Goal: Find contact information: Find contact information

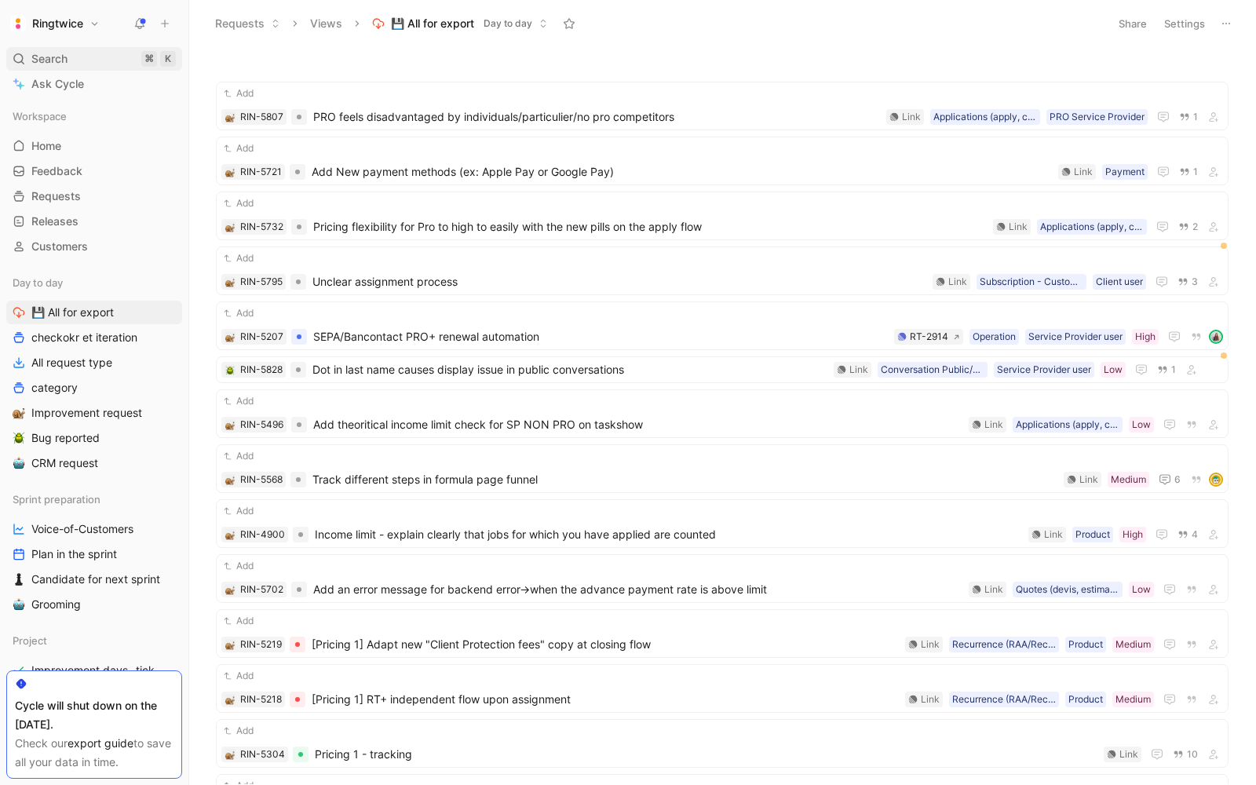
click at [16, 57] on icon at bounding box center [19, 59] width 13 height 13
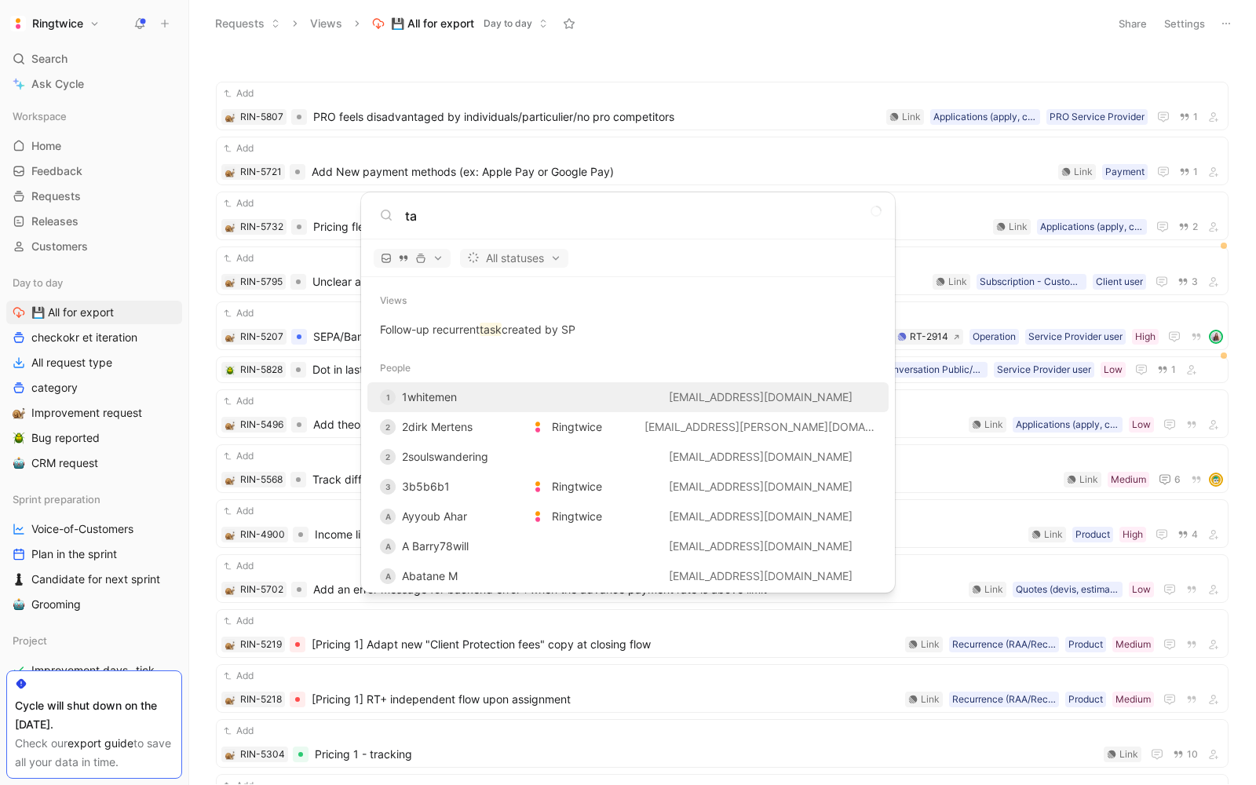
type input "t"
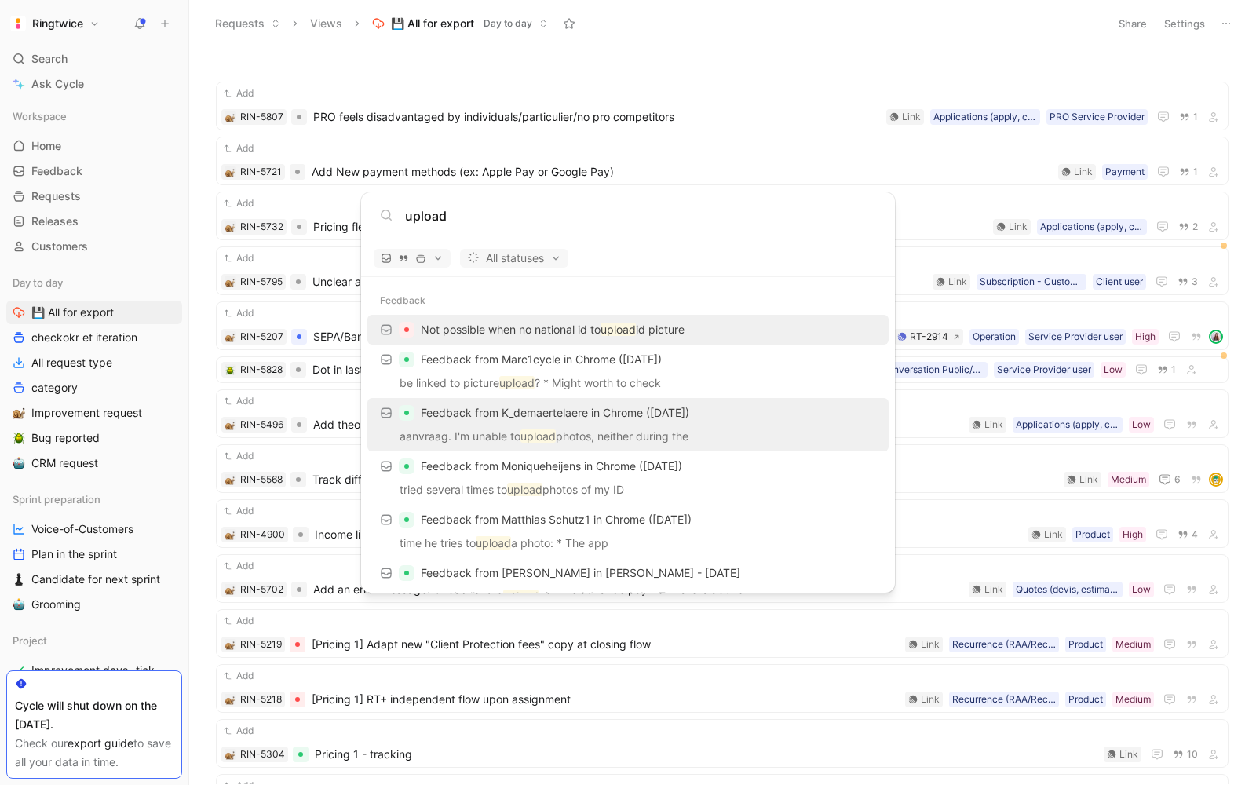
scroll to position [18, 0]
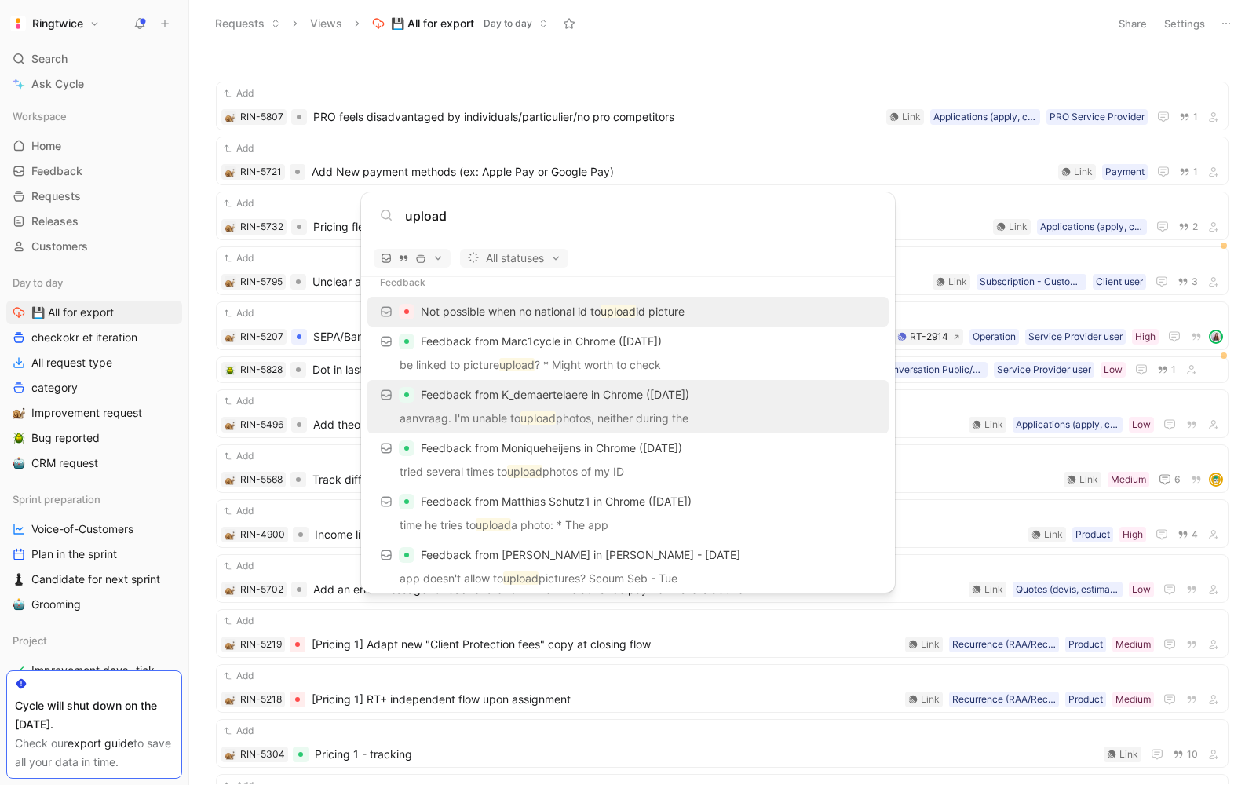
type input "upload"
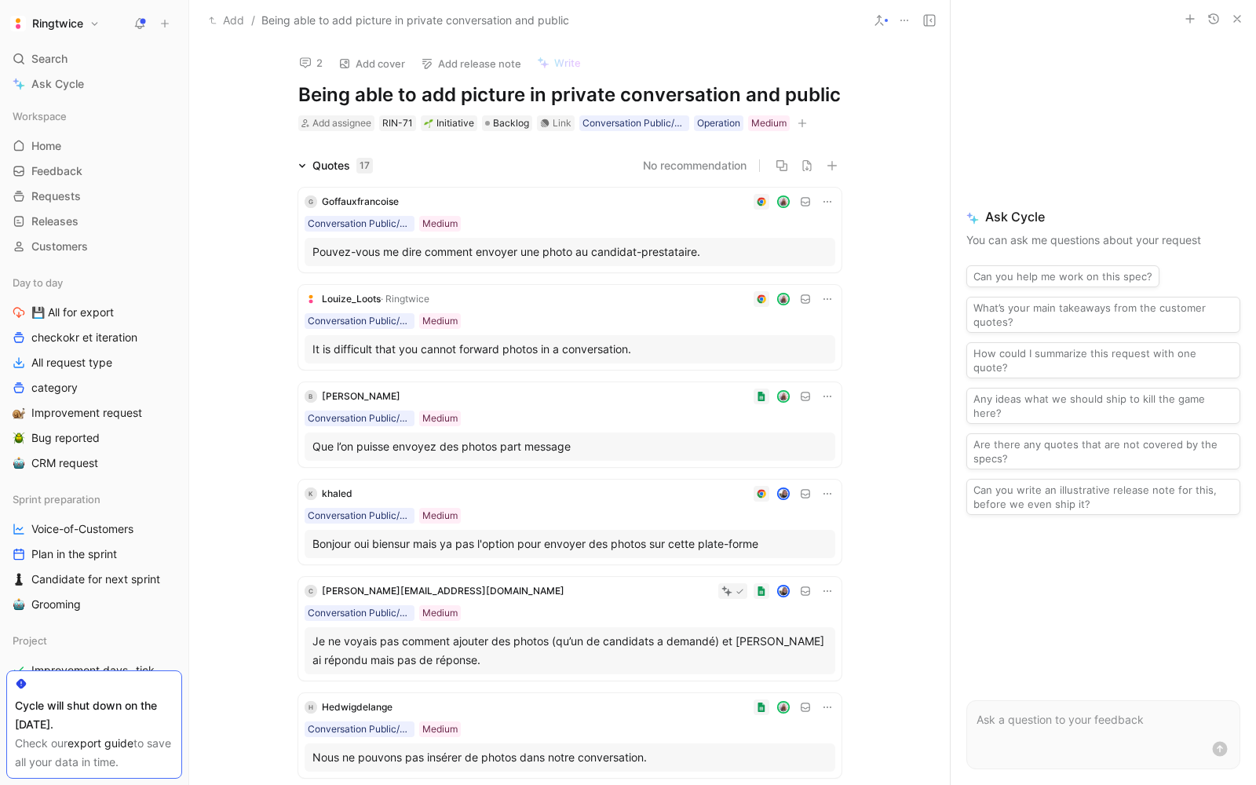
click at [575, 247] on div "Pouvez-vous me dire comment envoyer une photo au candidat-prestataire." at bounding box center [570, 252] width 515 height 19
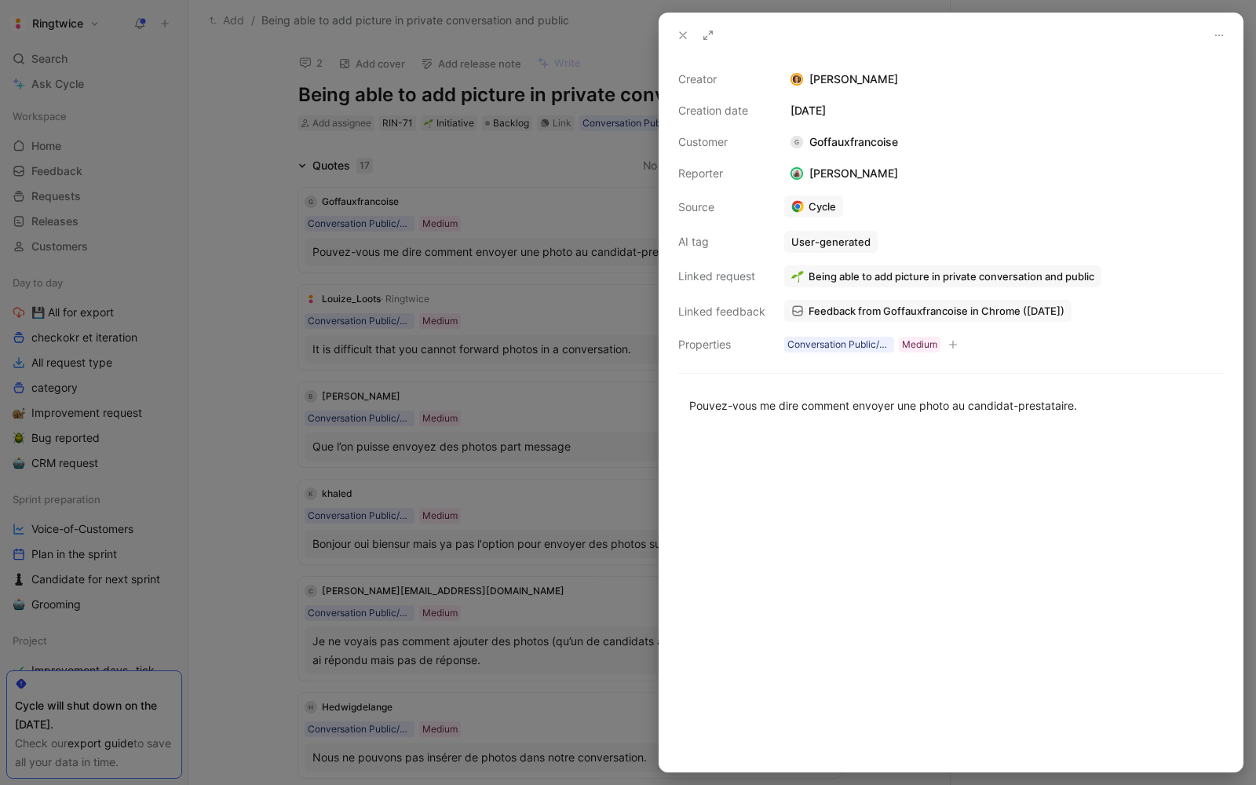
click at [817, 307] on span "Feedback from Goffauxfrancoise in Chrome ([DATE])" at bounding box center [937, 311] width 256 height 14
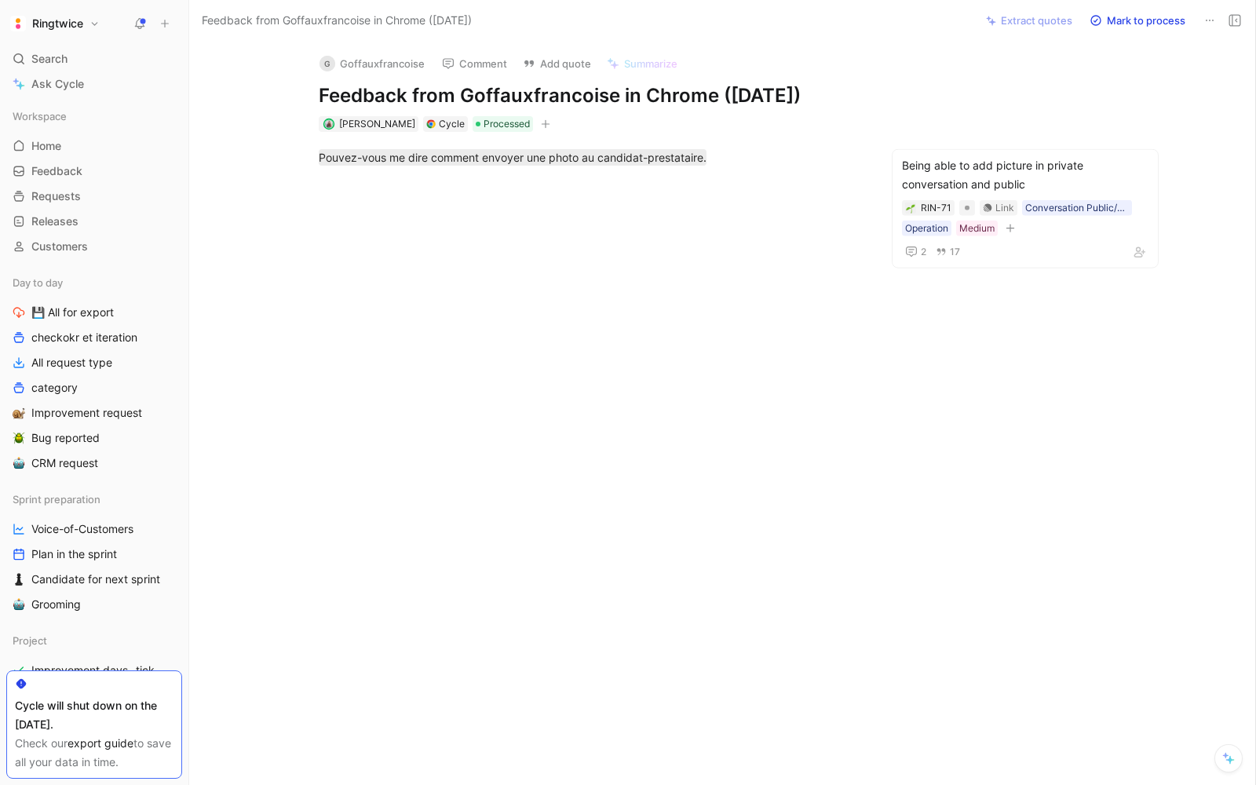
click at [569, 184] on div at bounding box center [590, 301] width 737 height 236
drag, startPoint x: 616, startPoint y: 94, endPoint x: 490, endPoint y: 94, distance: 126.4
click at [490, 94] on h1 "Feedback from Goffauxfrancoise in Chrome ([DATE])" at bounding box center [590, 95] width 543 height 25
click at [378, 59] on button "[PERSON_NAME]" at bounding box center [372, 64] width 119 height 24
click at [409, 268] on div at bounding box center [590, 356] width 737 height 236
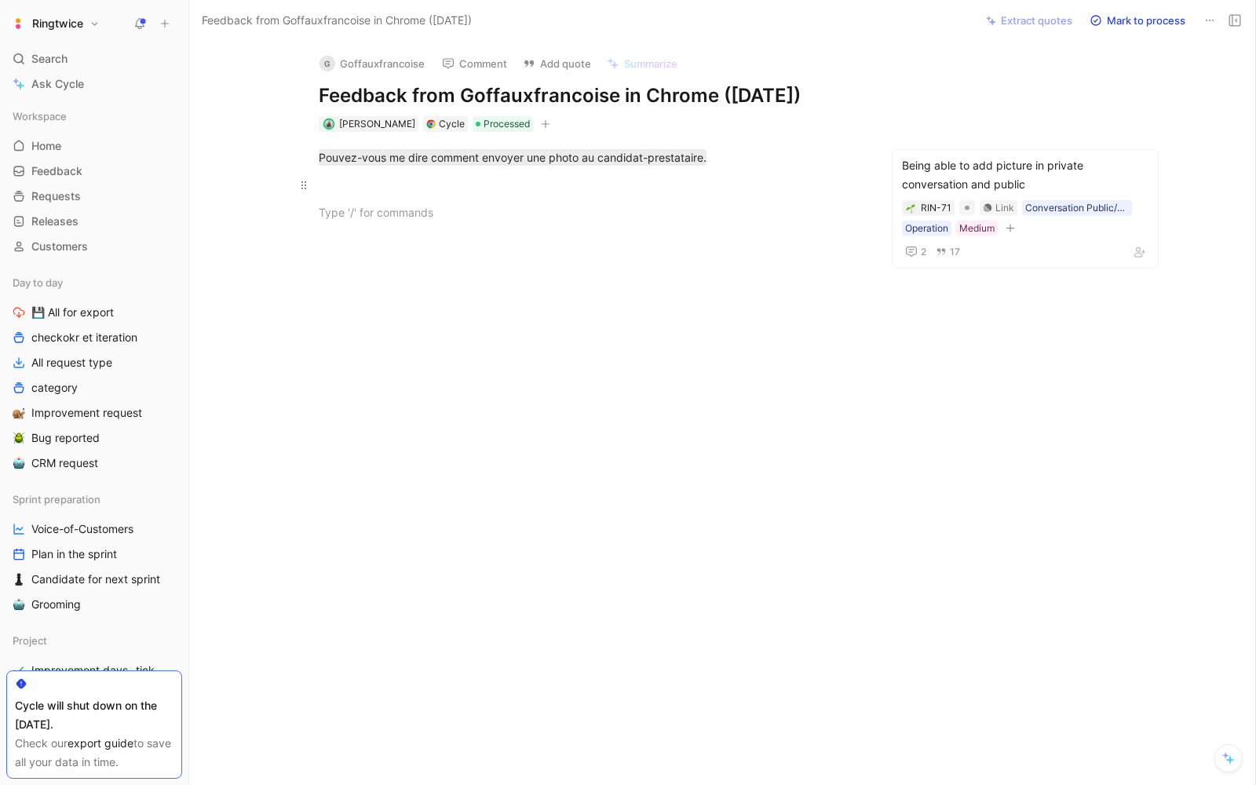
click at [389, 177] on div at bounding box center [590, 185] width 543 height 16
click at [384, 160] on mark "Pouvez-vous me dire comment envoyer une photo au candidat-prestataire." at bounding box center [513, 157] width 388 height 16
click at [594, 159] on mark "Pouvez-vous me dire comment envoyer une photo au candidat-prestataire." at bounding box center [513, 157] width 388 height 16
click at [592, 166] on p "Pouvez-vous me dire comment envoyer une photo au candidat-prestataire." at bounding box center [590, 157] width 603 height 26
click at [261, 73] on div "[PERSON_NAME] Comment Add quote Summarize Feedback from Goffauxfrancoise in Chr…" at bounding box center [722, 413] width 1066 height 744
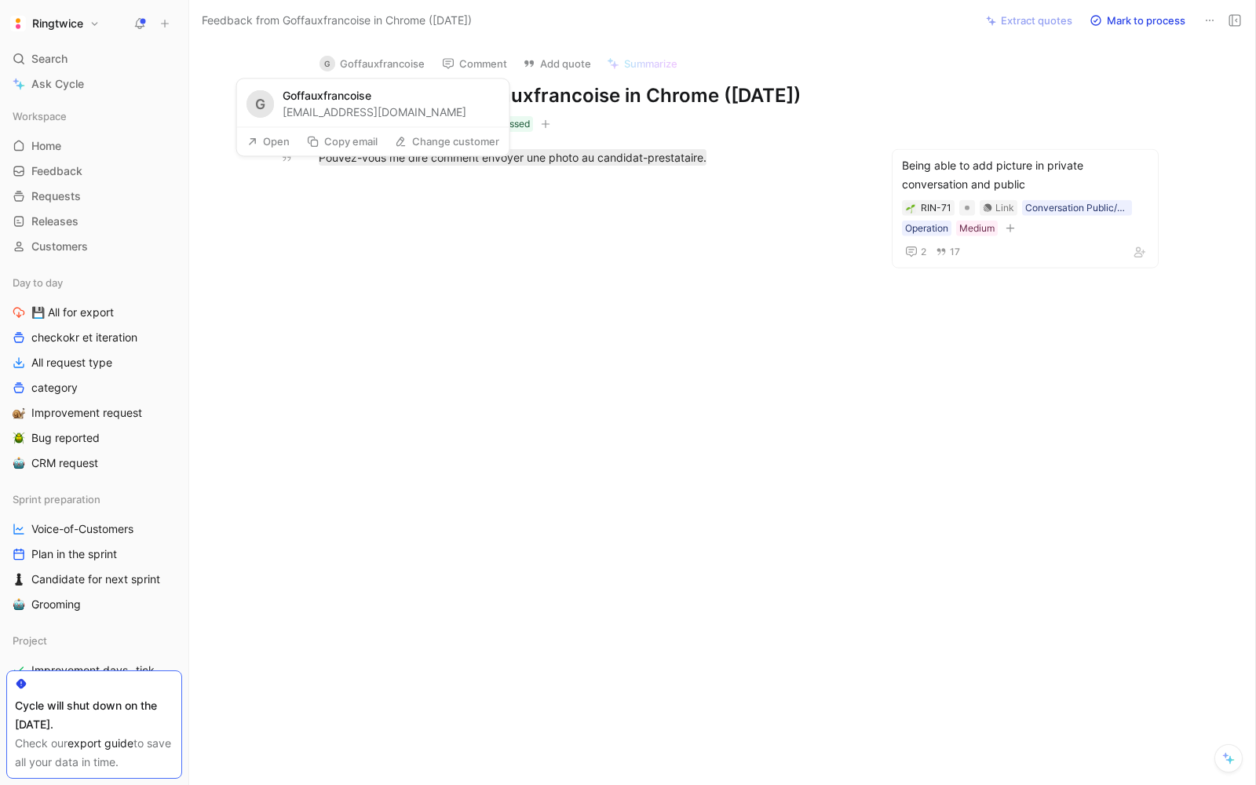
click at [386, 112] on div "[EMAIL_ADDRESS][DOMAIN_NAME]" at bounding box center [375, 112] width 184 height 15
copy div "[EMAIL_ADDRESS][DOMAIN_NAME]"
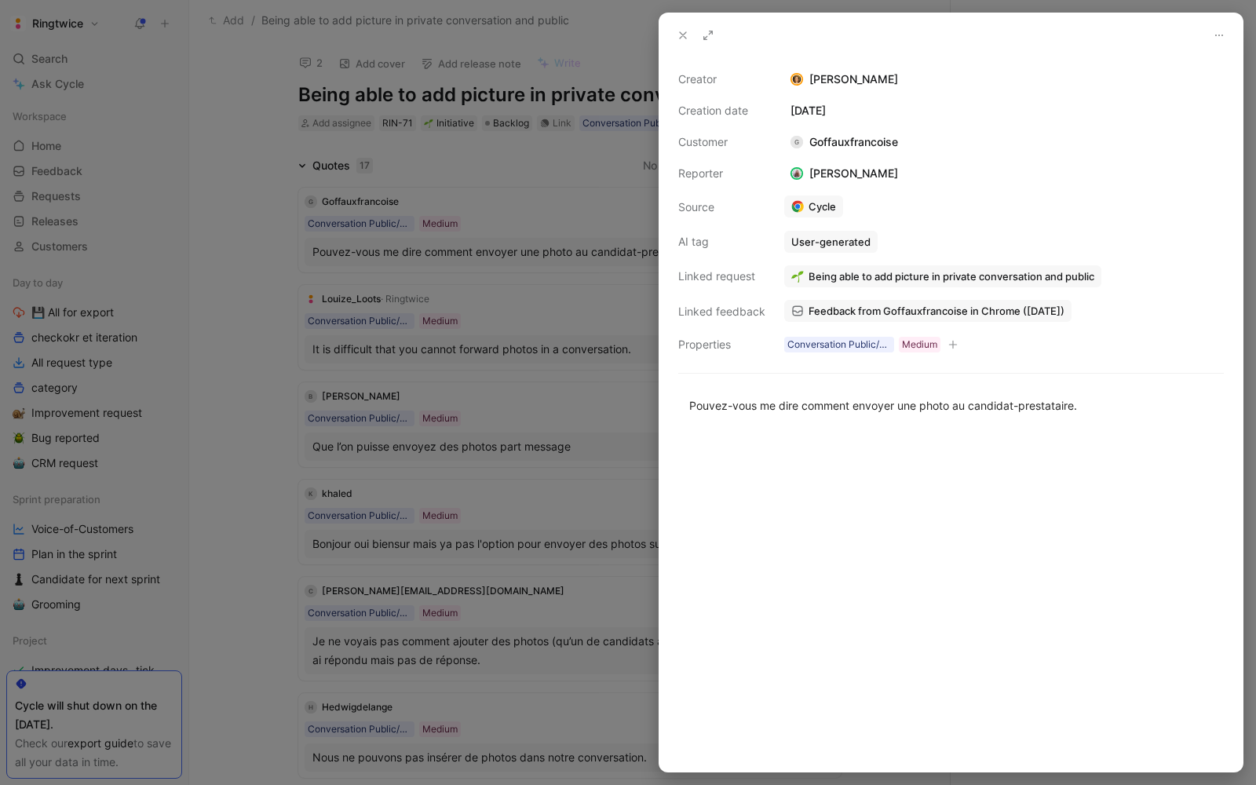
click at [514, 414] on div at bounding box center [628, 392] width 1256 height 785
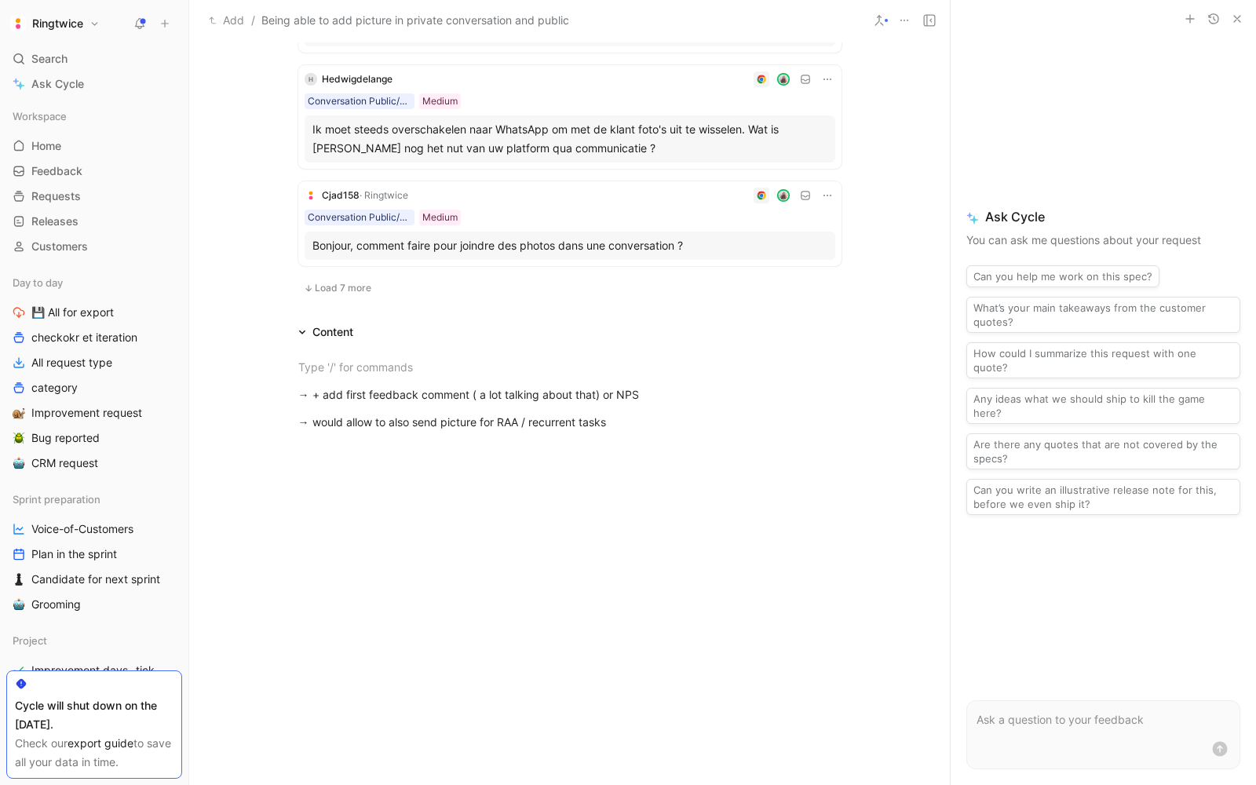
scroll to position [901, 0]
